Goal: Book appointment/travel/reservation

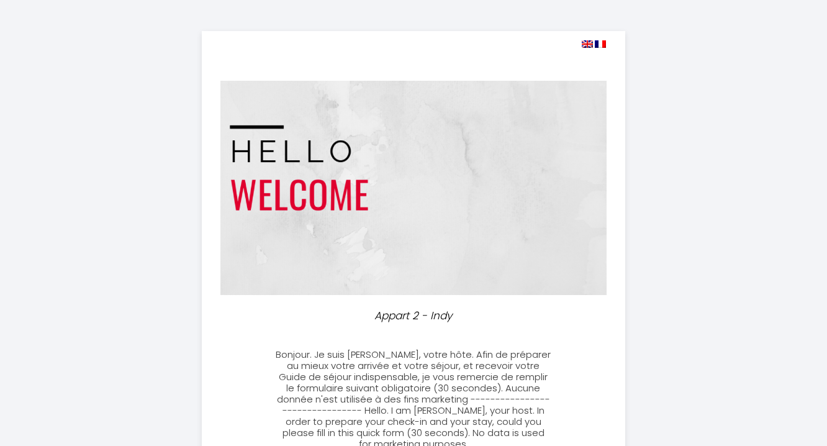
select select
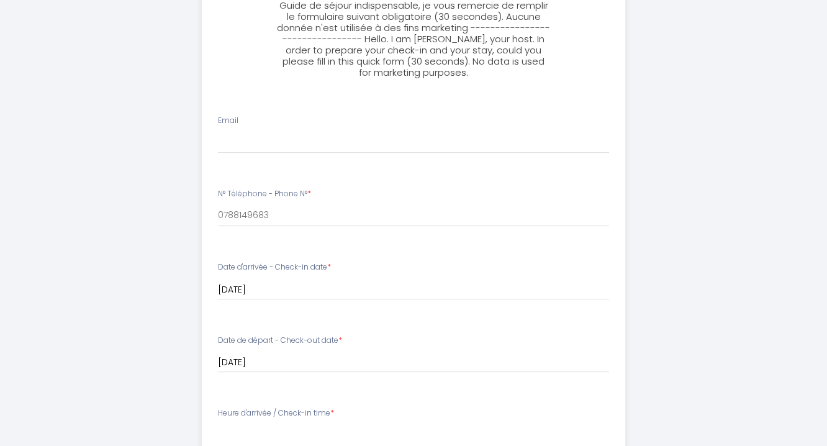
scroll to position [361, 0]
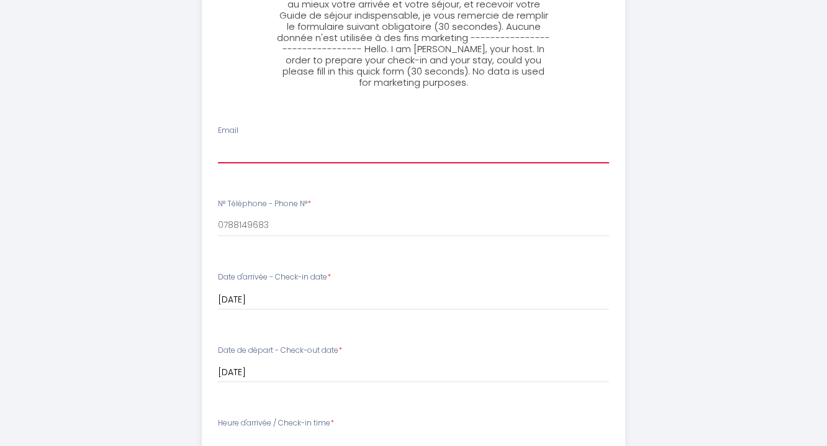
click at [229, 158] on input "Email" at bounding box center [414, 152] width 392 height 22
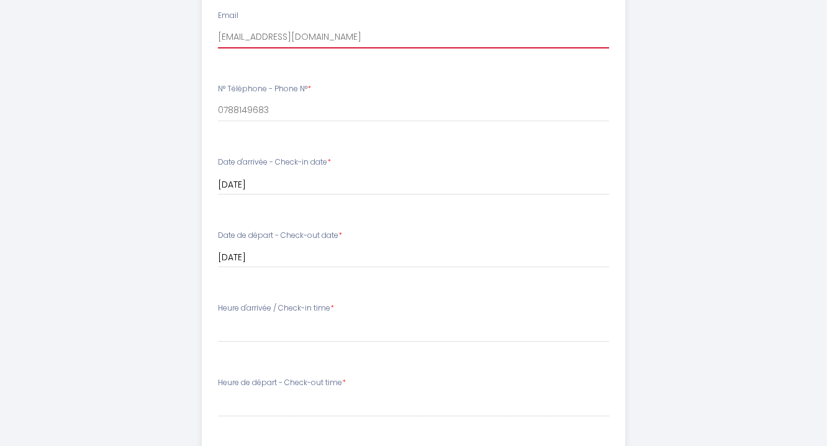
scroll to position [486, 0]
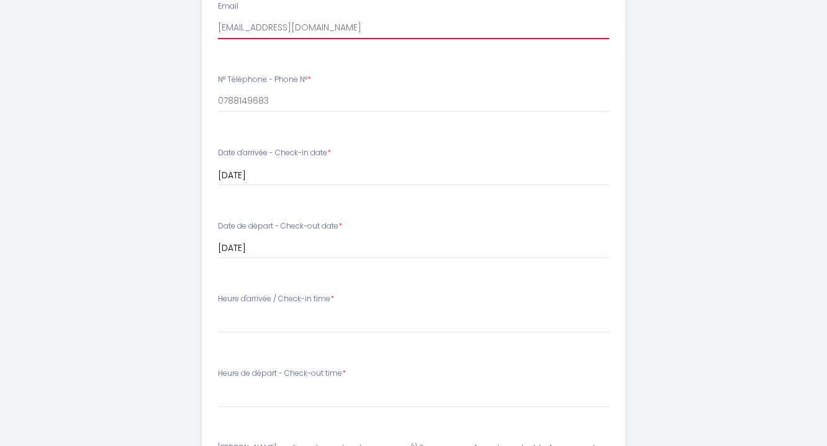
type input "[EMAIL_ADDRESS][DOMAIN_NAME]"
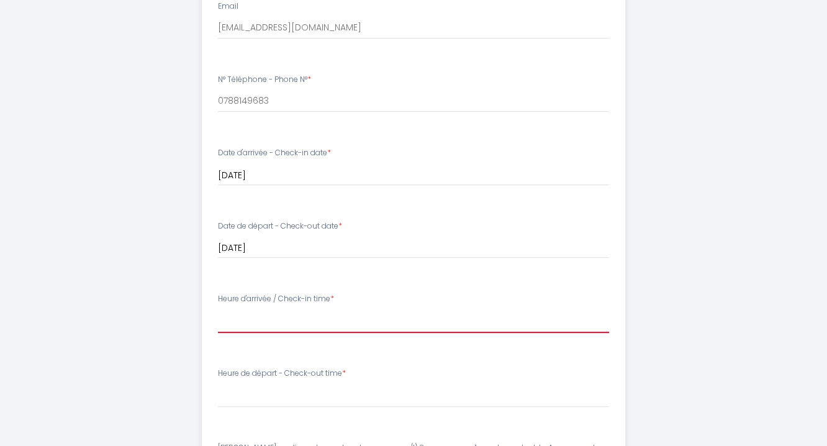
click at [232, 327] on select "16:00 16:30 17:00 17:30 18:00 18:30 19:00 19:30 20:00 20:30 21:00 21:30 22:00" at bounding box center [414, 321] width 392 height 24
select select "17:30"
click at [218, 309] on select "16:00 16:30 17:00 17:30 18:00 18:30 19:00 19:30 20:00 20:30 21:00 21:30 22:00" at bounding box center [414, 321] width 392 height 24
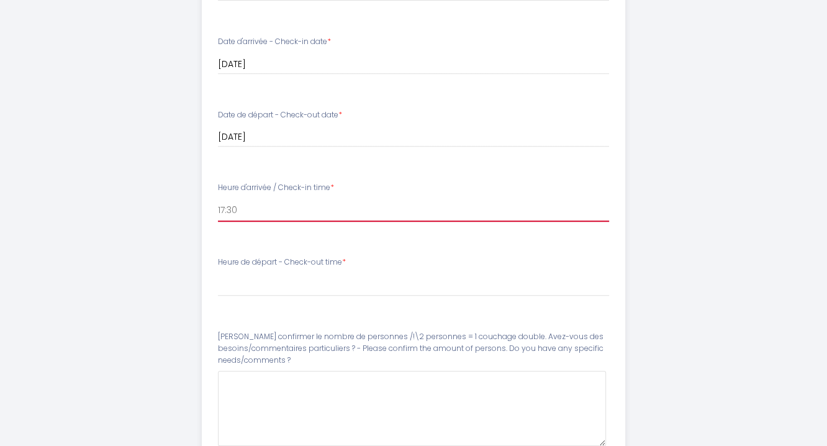
scroll to position [610, 0]
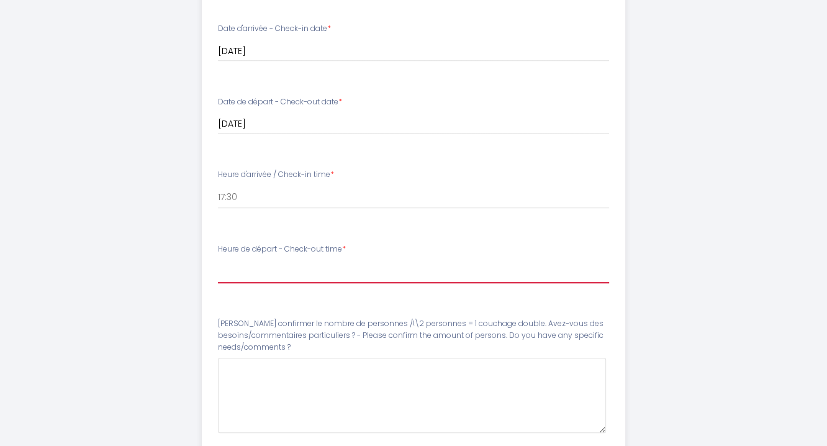
click at [235, 275] on select "00:00 00:30 01:00 01:30 02:00 02:30 03:00 03:30 04:00 04:30 05:00 05:30 06:00 0…" at bounding box center [414, 272] width 392 height 24
select select "08:30"
click at [218, 260] on select "00:00 00:30 01:00 01:30 02:00 02:30 03:00 03:30 04:00 04:30 05:00 05:30 06:00 0…" at bounding box center [414, 272] width 392 height 24
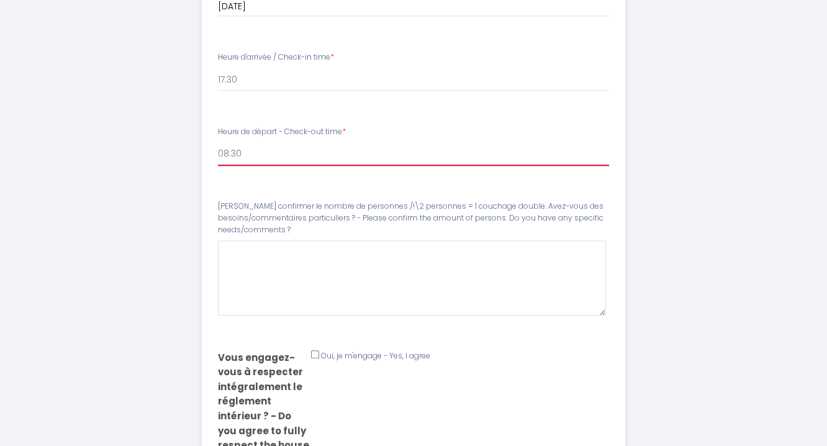
scroll to position [734, 0]
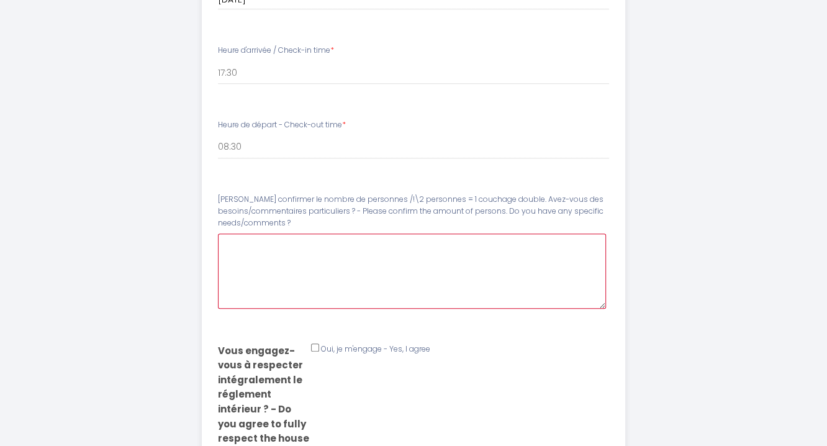
click at [237, 243] on \?6 at bounding box center [412, 270] width 389 height 75
type \?6 "1"
type \?6 "une personne"
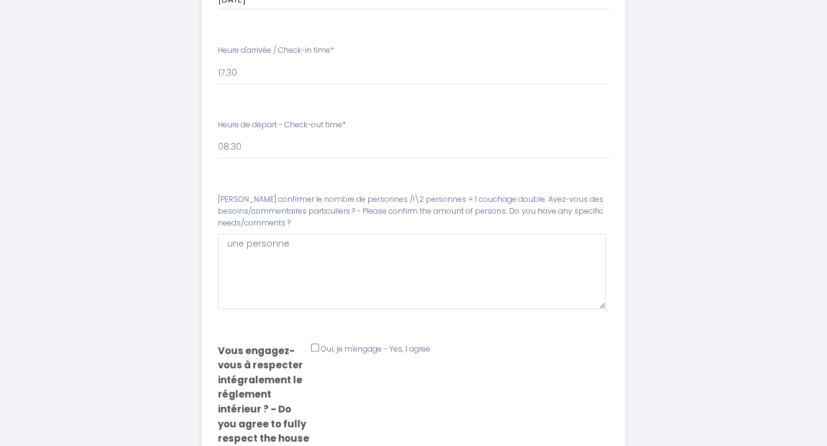
click at [314, 348] on input "Email" at bounding box center [315, 347] width 8 height 8
checkbox input "true"
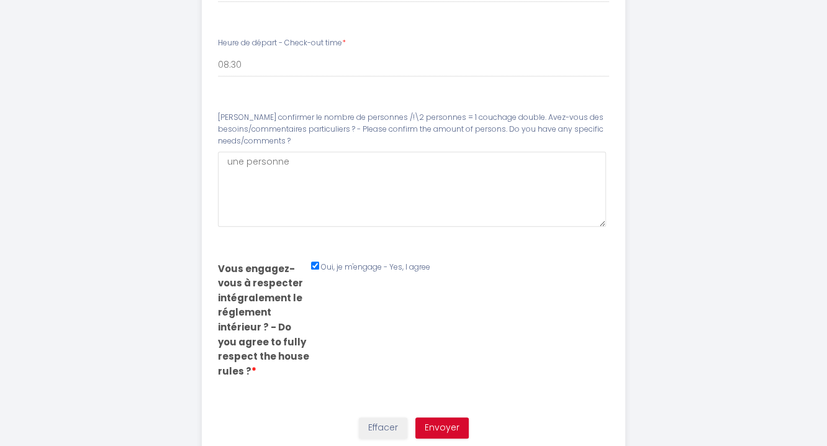
scroll to position [858, 0]
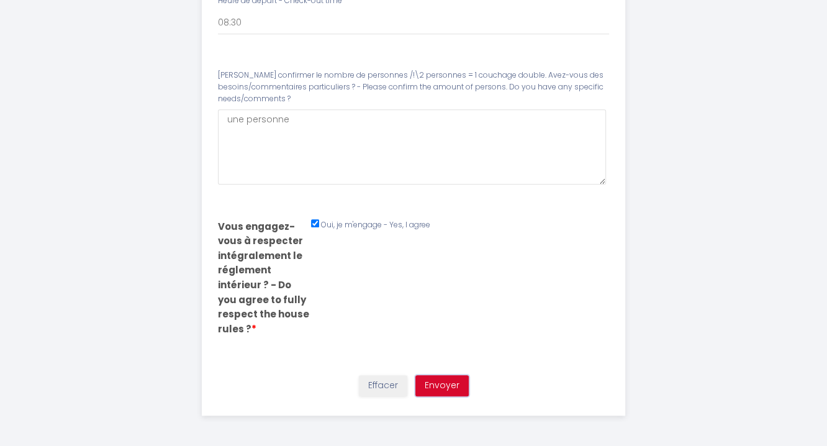
click at [447, 381] on button "Envoyer" at bounding box center [441, 385] width 53 height 21
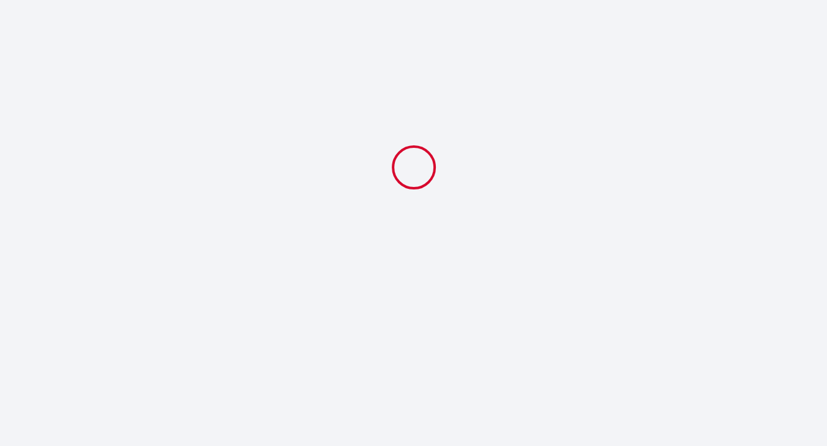
scroll to position [0, 0]
select select "17:30"
select select "08:30"
